Goal: Transaction & Acquisition: Purchase product/service

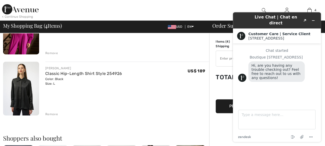
scroll to position [161, 0]
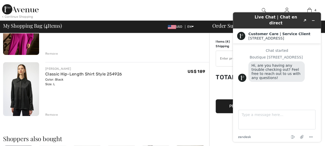
click at [152, 62] on div "JOSEPH RIBKOFF Key-hole V-Neck Pullover Style 253135 Color: Merlot Size: 14 Fin…" at bounding box center [106, 102] width 206 height 447
click at [312, 19] on icon "Minimize widget" at bounding box center [313, 21] width 4 height 4
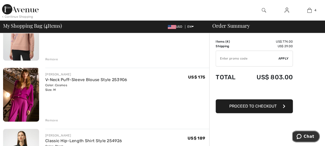
scroll to position [107, 0]
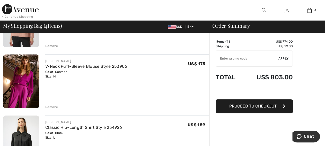
click at [49, 107] on div "Remove" at bounding box center [51, 107] width 13 height 5
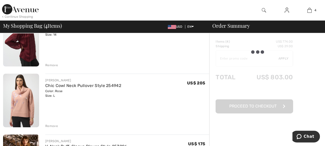
scroll to position [0, 0]
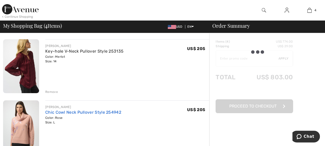
click at [50, 112] on link "Chic Cowl Neck Pullover Style 254942" at bounding box center [83, 112] width 76 height 5
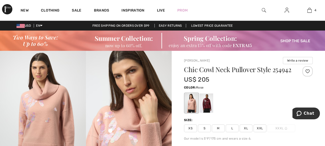
click at [218, 132] on span "M" at bounding box center [218, 129] width 13 height 8
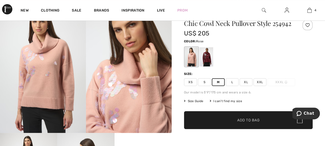
scroll to position [54, 0]
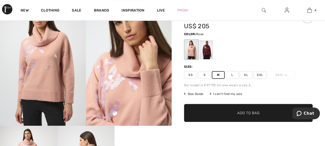
click at [239, 116] on span "Add to Bag" at bounding box center [248, 112] width 22 height 5
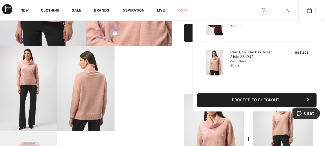
scroll to position [23, 0]
click at [214, 62] on img at bounding box center [214, 63] width 17 height 25
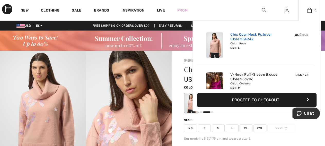
scroll to position [68, 0]
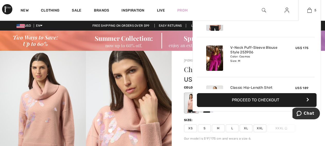
click at [215, 61] on img at bounding box center [214, 58] width 17 height 25
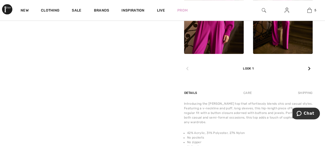
scroll to position [268, 0]
